Goal: Check status: Check status

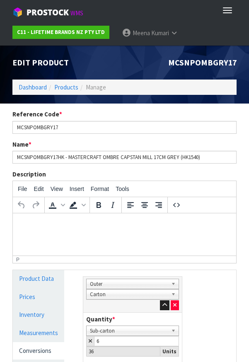
click at [37, 89] on link "Dashboard" at bounding box center [33, 87] width 28 height 8
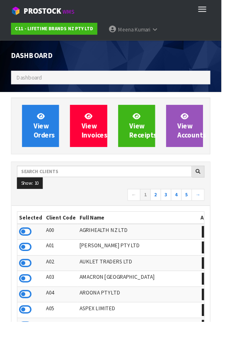
click at [35, 84] on span "Dashboard" at bounding box center [33, 87] width 28 height 8
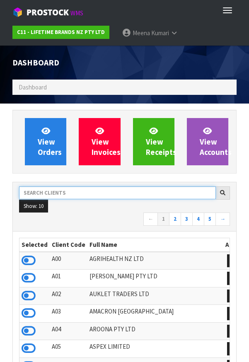
click at [95, 194] on input "text" at bounding box center [117, 192] width 197 height 13
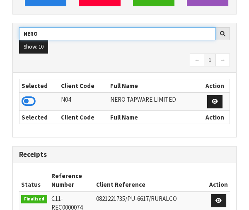
type input "NERO"
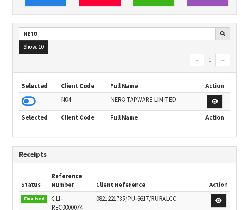
click at [39, 111] on th "Selected" at bounding box center [38, 116] width 39 height 13
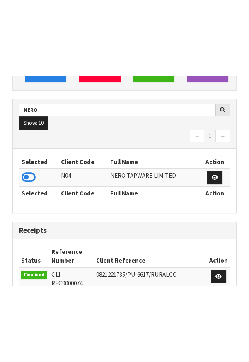
scroll to position [159, 0]
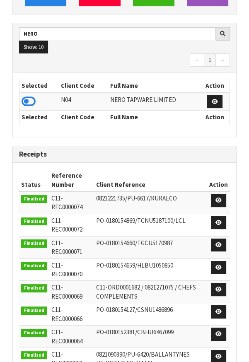
click at [34, 96] on icon at bounding box center [29, 101] width 14 height 12
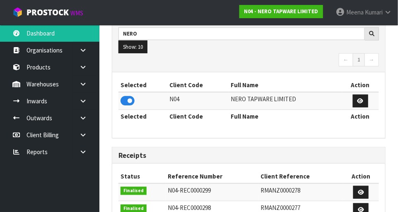
scroll to position [689, 286]
click at [89, 119] on link at bounding box center [86, 118] width 26 height 17
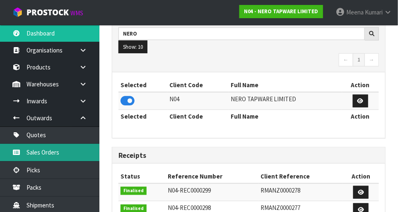
click at [79, 160] on link "Sales Orders" at bounding box center [49, 152] width 99 height 17
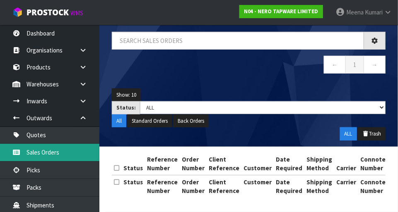
scroll to position [59, 0]
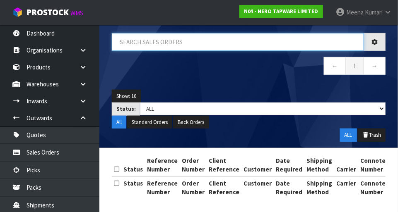
click at [187, 49] on input "text" at bounding box center [238, 42] width 252 height 18
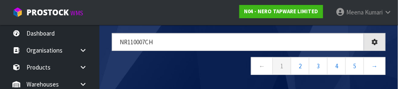
click at [210, 66] on nav "← 1 2 3 4 5 →" at bounding box center [249, 67] width 274 height 20
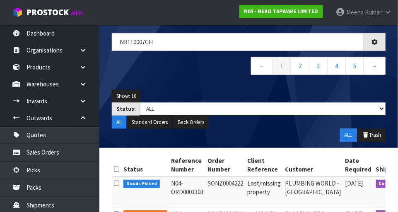
type input "NR110007CH"
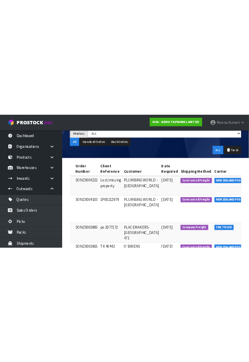
scroll to position [0, 0]
